Goal: Navigation & Orientation: Find specific page/section

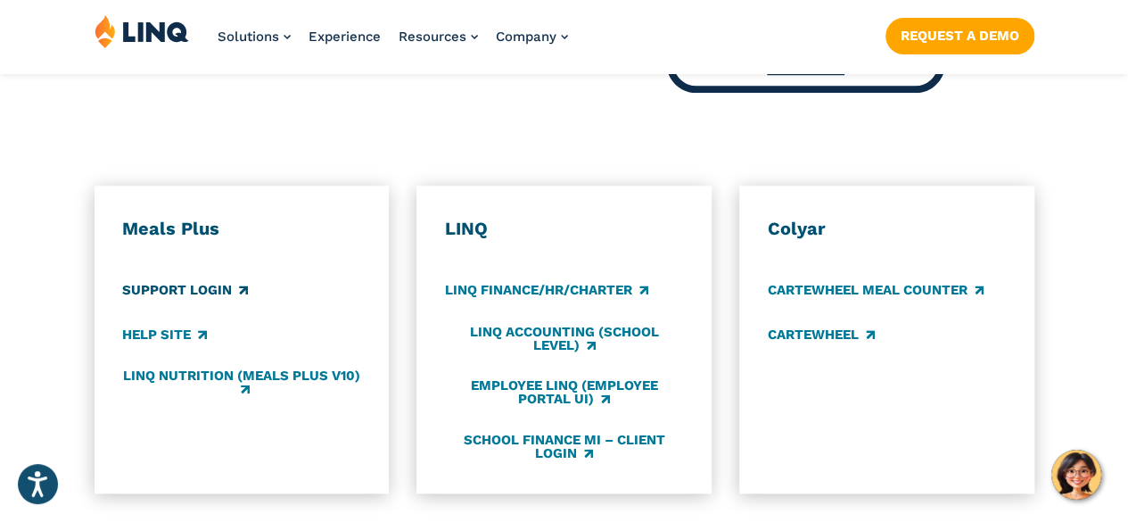
click at [198, 281] on link "Support Login" at bounding box center [185, 291] width 126 height 20
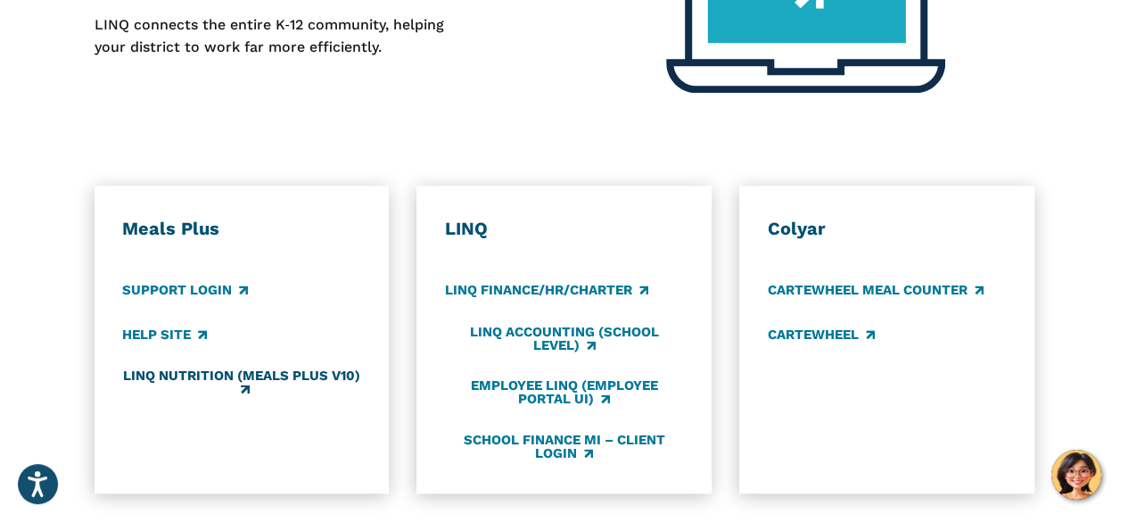
click at [167, 368] on link "LINQ Nutrition (Meals Plus v10)" at bounding box center [241, 382] width 238 height 29
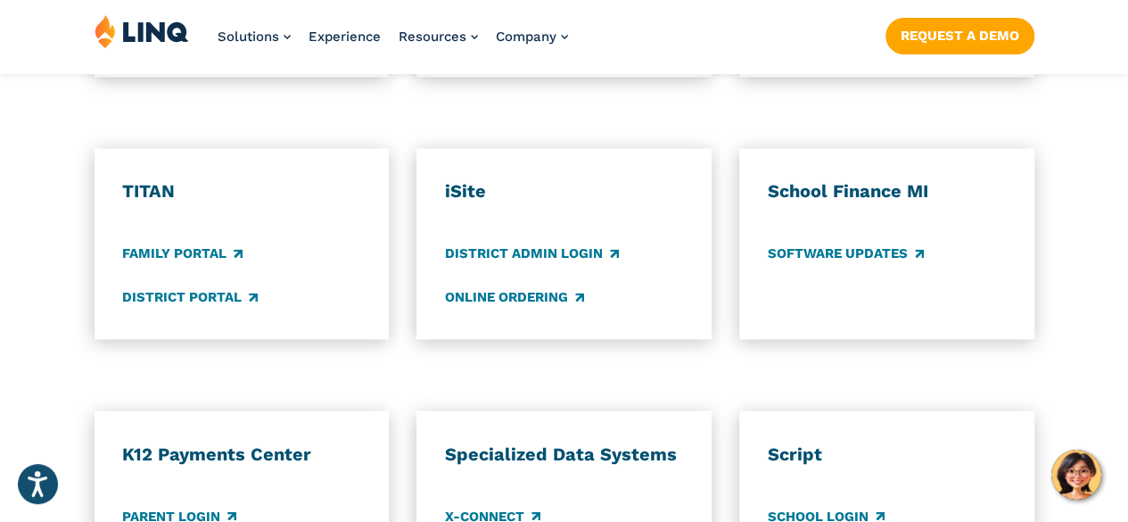
scroll to position [1347, 0]
click at [207, 286] on link "District Portal" at bounding box center [190, 296] width 136 height 20
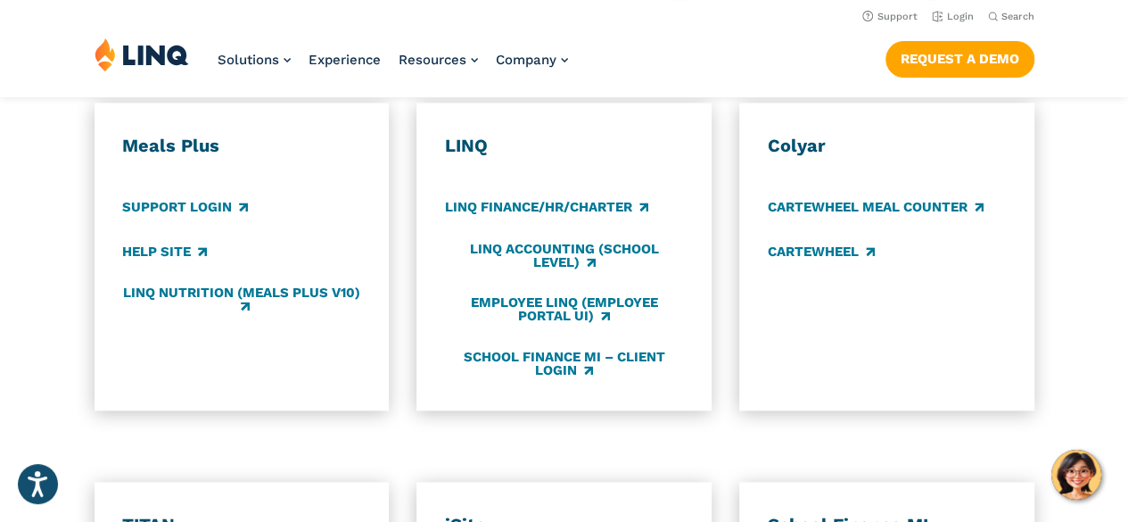
scroll to position [1012, 0]
click at [536, 296] on link "Employee LINQ (Employee Portal UI)" at bounding box center [564, 310] width 238 height 29
click at [545, 306] on div "Employee LINQ (Employee Portal UI)" at bounding box center [564, 310] width 238 height 29
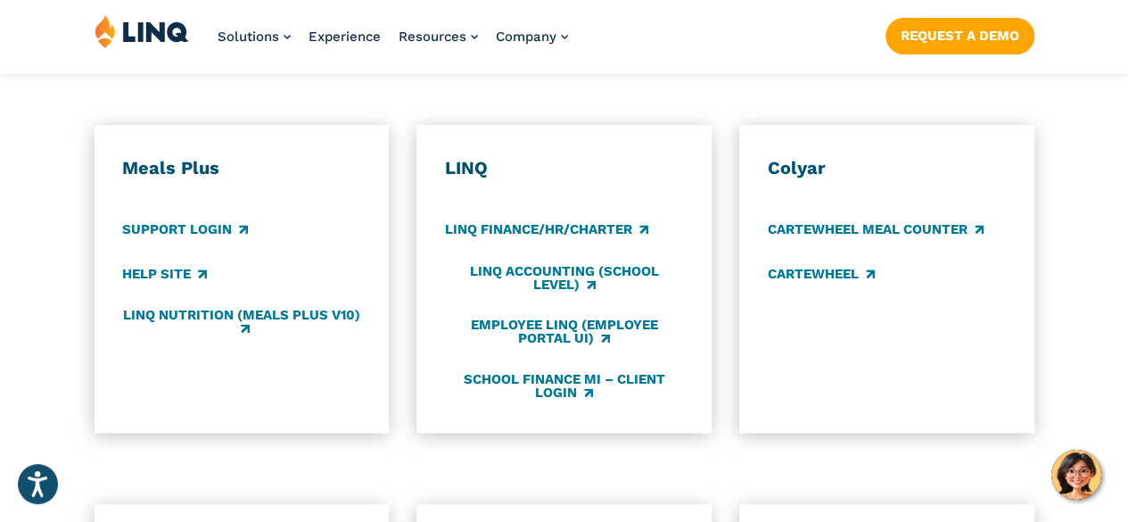
scroll to position [999, 0]
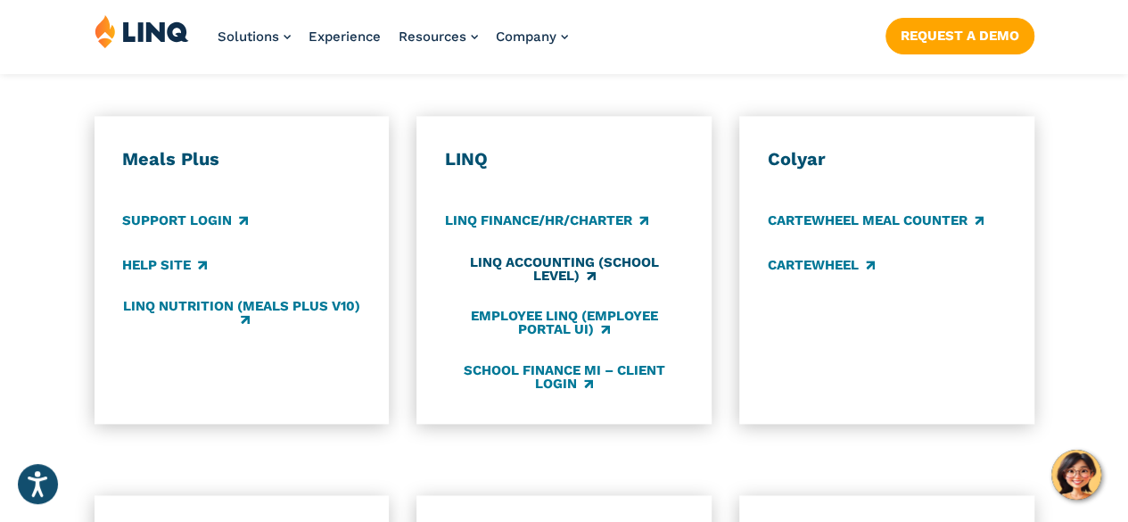
click at [572, 256] on link "LINQ Accounting (school level)" at bounding box center [564, 269] width 238 height 29
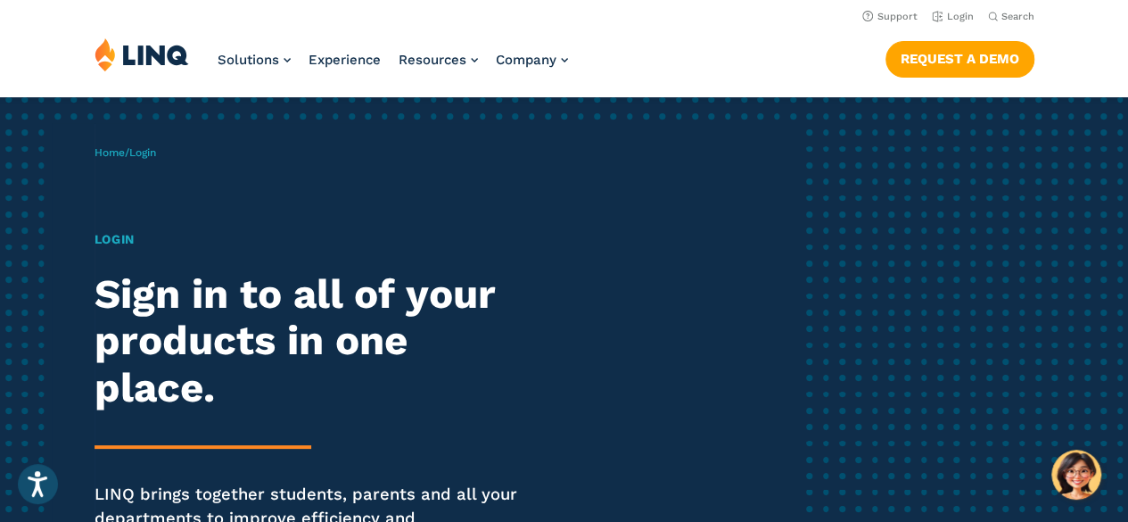
scroll to position [0, 0]
